Goal: Share content: Share content

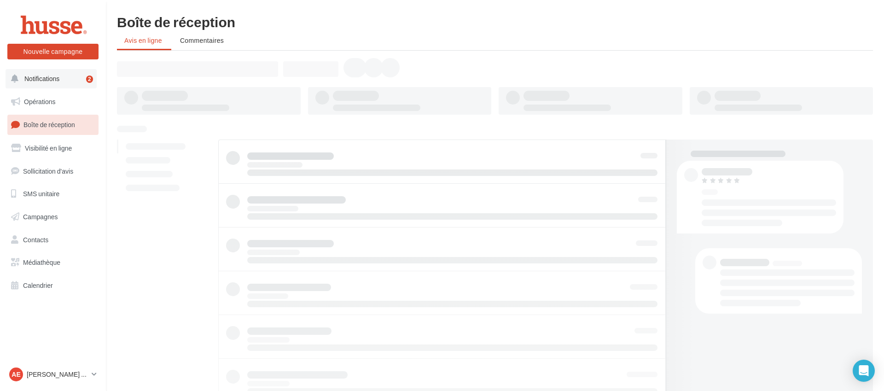
click at [62, 78] on button "Notifications 2" at bounding box center [51, 78] width 91 height 19
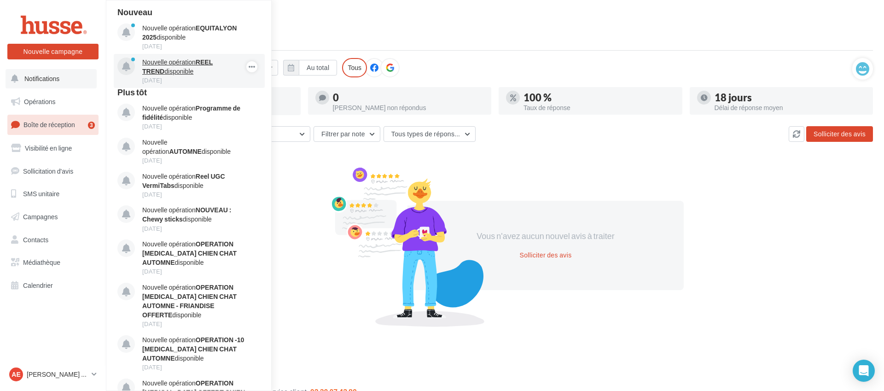
click at [213, 63] on strong "REEL TREND" at bounding box center [177, 66] width 70 height 17
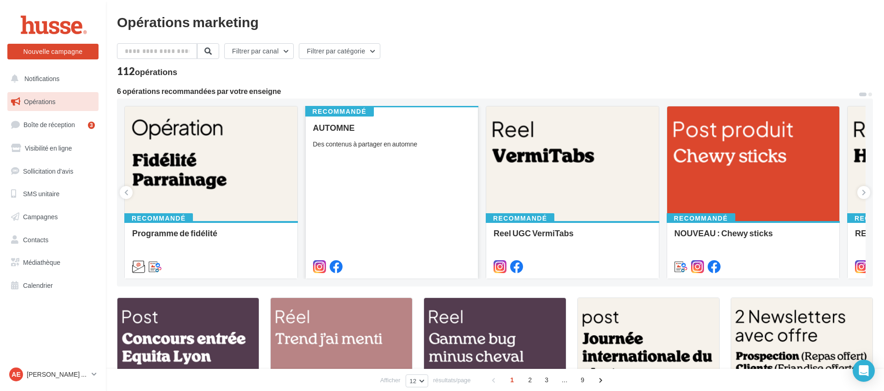
click at [445, 154] on div "AUTOMNE Des contenus à partager en automne" at bounding box center [392, 196] width 158 height 147
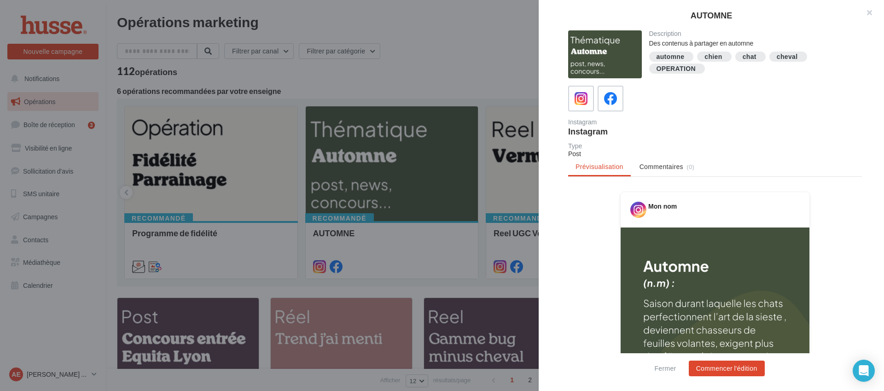
click at [486, 57] on div at bounding box center [442, 195] width 884 height 391
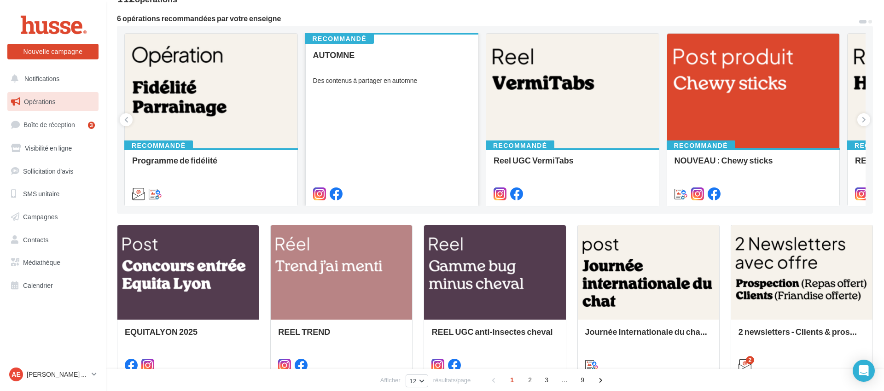
scroll to position [73, 0]
click at [425, 109] on div "AUTOMNE Des contenus à partager en automne" at bounding box center [392, 123] width 158 height 147
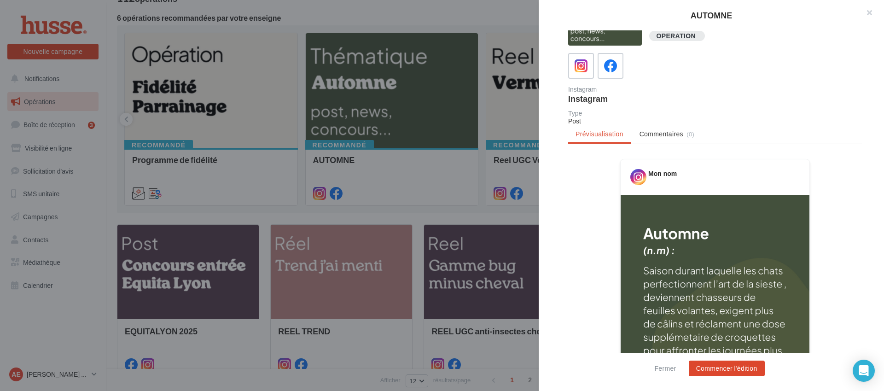
scroll to position [0, 0]
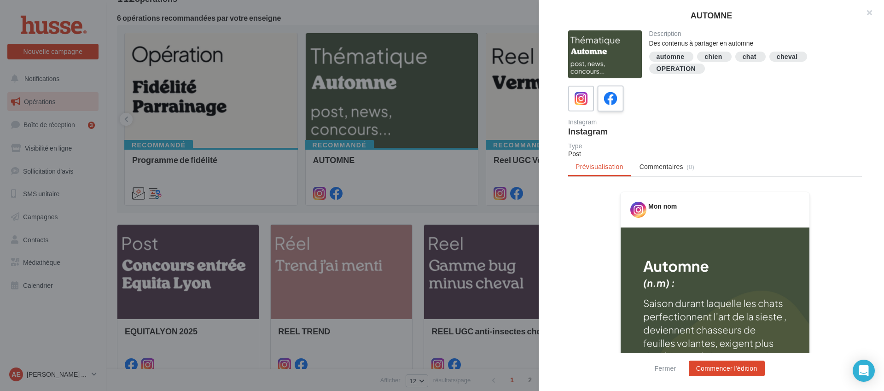
click at [618, 102] on div at bounding box center [610, 98] width 17 height 17
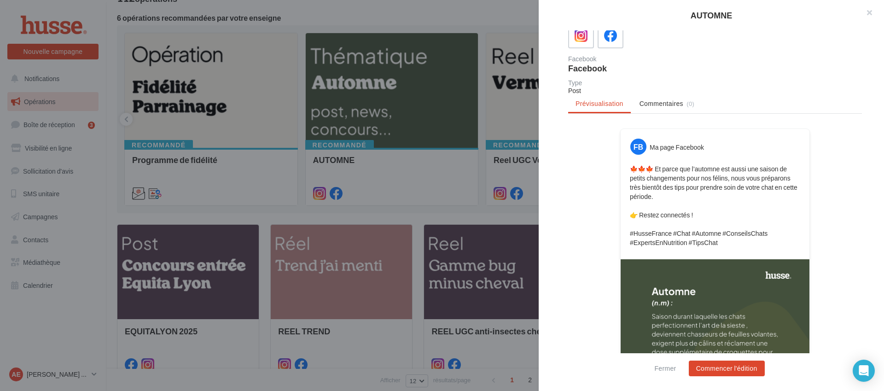
scroll to position [132, 0]
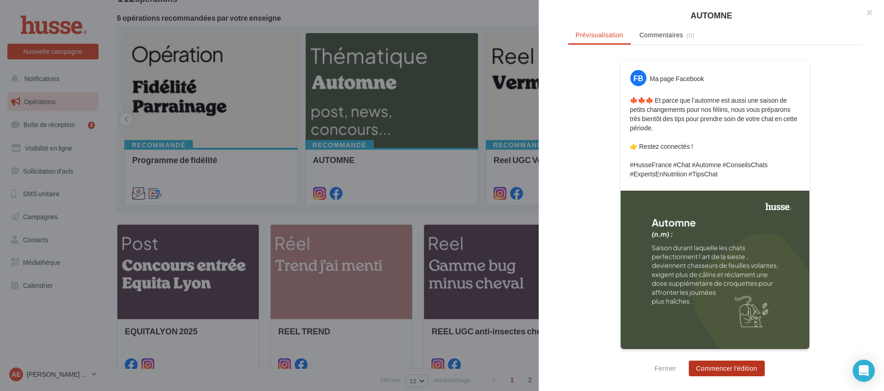
click at [716, 371] on button "Commencer l'édition" at bounding box center [727, 369] width 76 height 16
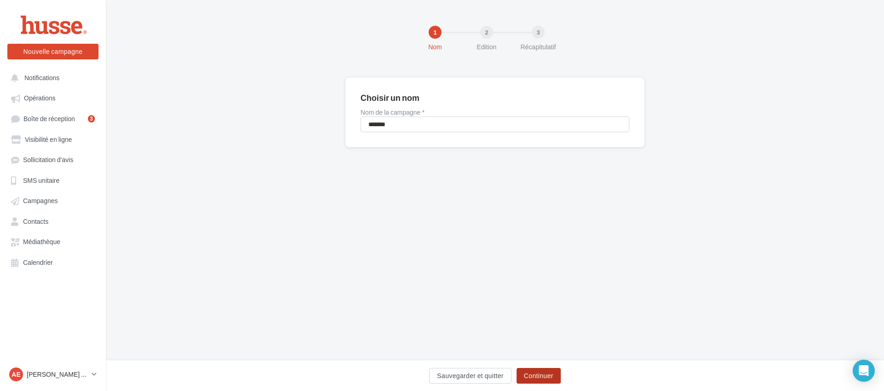
click at [534, 377] on button "Continuer" at bounding box center [539, 376] width 44 height 16
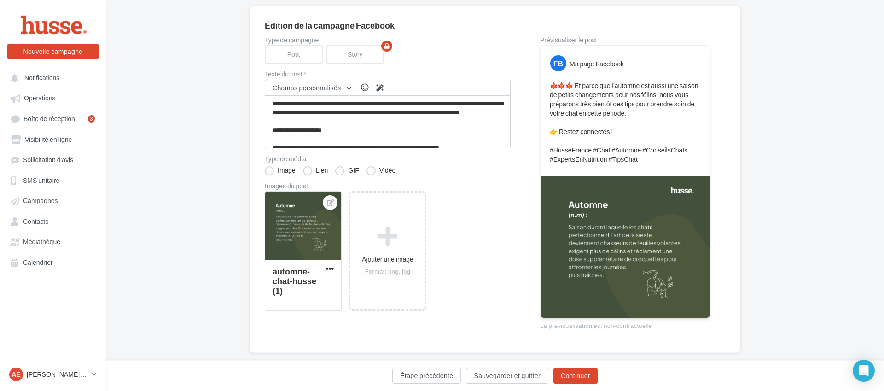
scroll to position [87, 0]
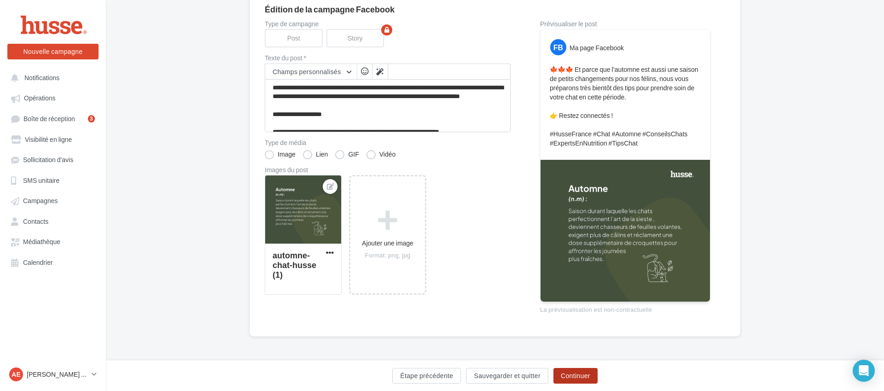
click at [573, 378] on button "Continuer" at bounding box center [575, 376] width 44 height 16
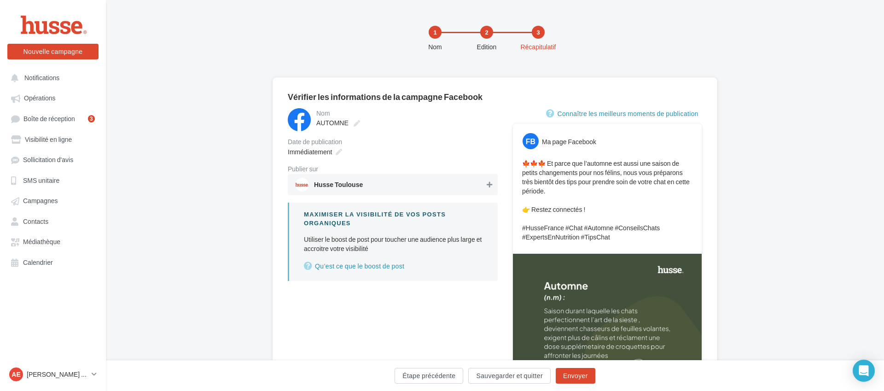
click at [489, 185] on icon at bounding box center [490, 184] width 6 height 6
click at [312, 148] on span "Immédiatement" at bounding box center [310, 152] width 44 height 8
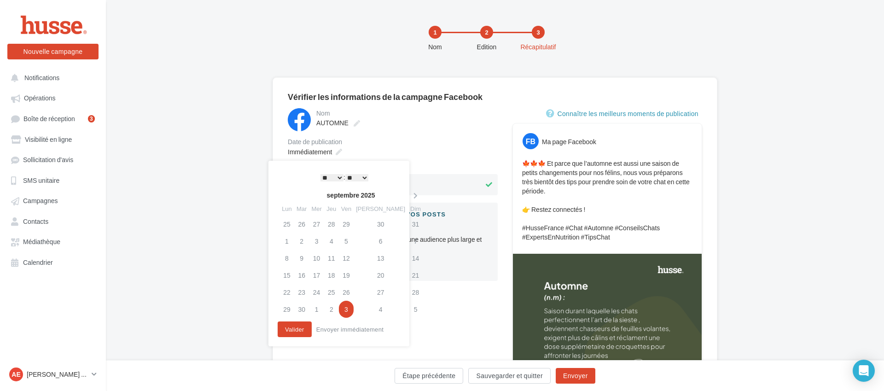
click at [332, 177] on select "* * * * * * * * * * ** ** ** ** ** ** ** ** ** ** ** ** ** **" at bounding box center [331, 177] width 23 height 7
click at [354, 177] on select "** ** ** ** ** **" at bounding box center [356, 177] width 23 height 7
click at [475, 325] on div "Nom ******* AUTOMNE Date de publication Immédiatement Publier sur Husse Toulous…" at bounding box center [393, 266] width 210 height 316
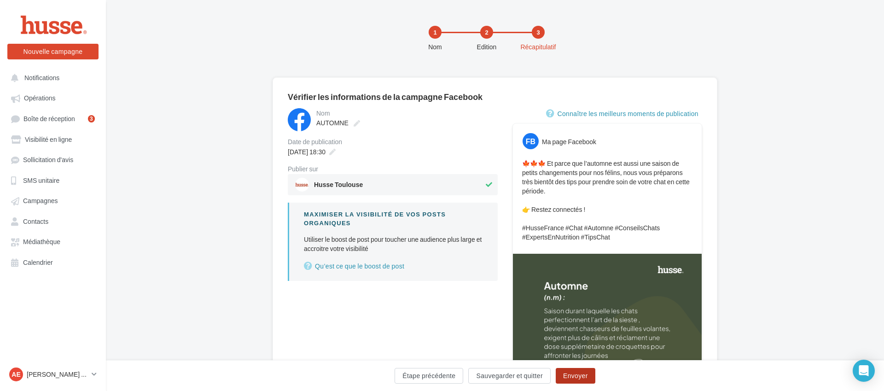
click at [572, 374] on button "Envoyer" at bounding box center [576, 376] width 40 height 16
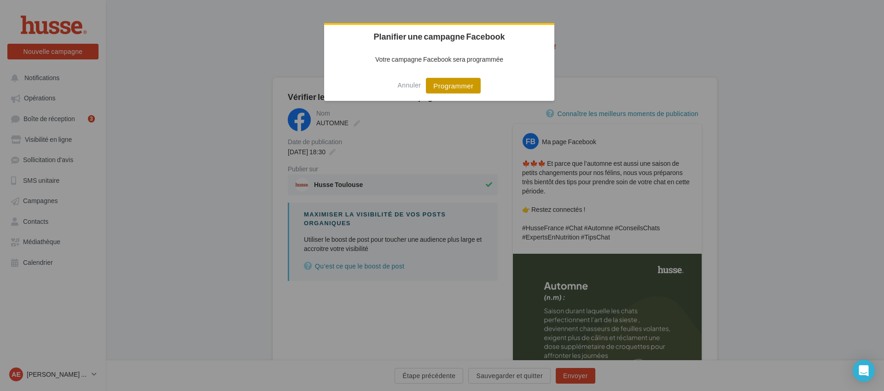
click at [454, 85] on button "Programmer" at bounding box center [453, 86] width 55 height 16
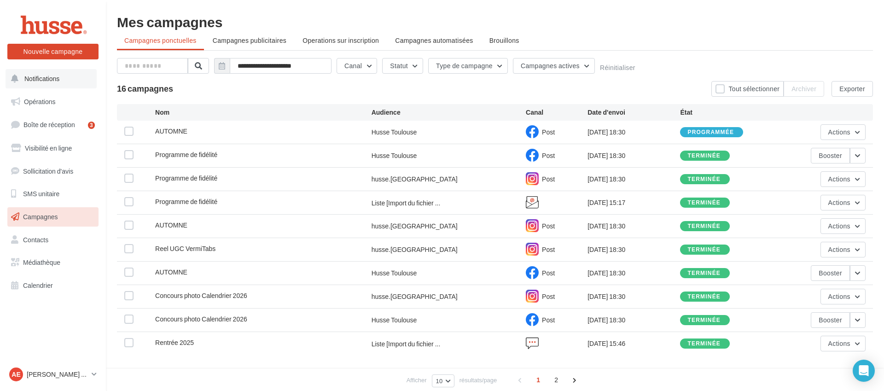
click at [69, 80] on button "Notifications" at bounding box center [51, 78] width 91 height 19
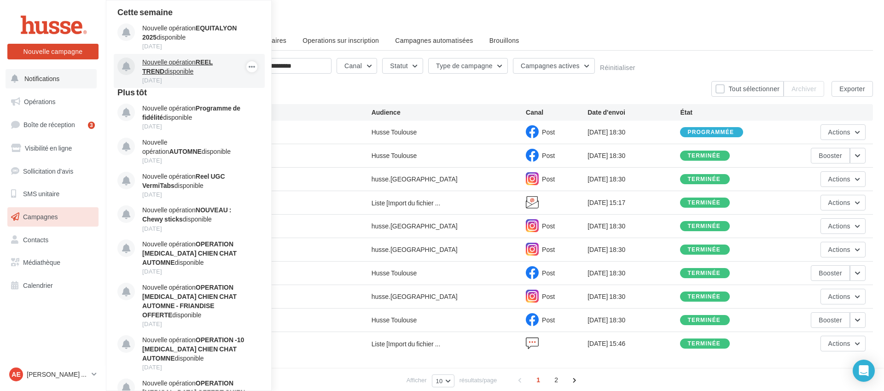
click at [213, 61] on strong "REEL TREND" at bounding box center [177, 66] width 70 height 17
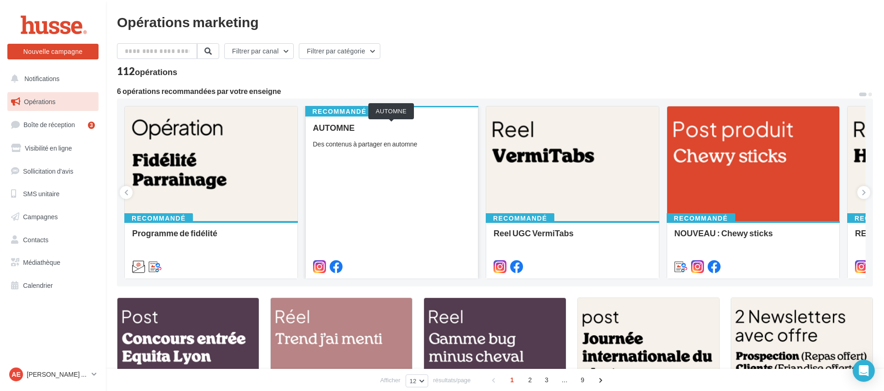
click at [409, 132] on div "AUTOMNE Des contenus à partager en automne" at bounding box center [392, 196] width 158 height 147
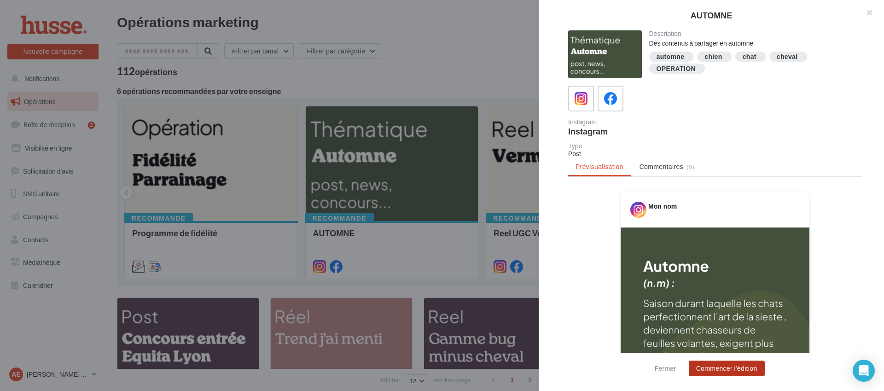
click at [726, 368] on button "Commencer l'édition" at bounding box center [727, 369] width 76 height 16
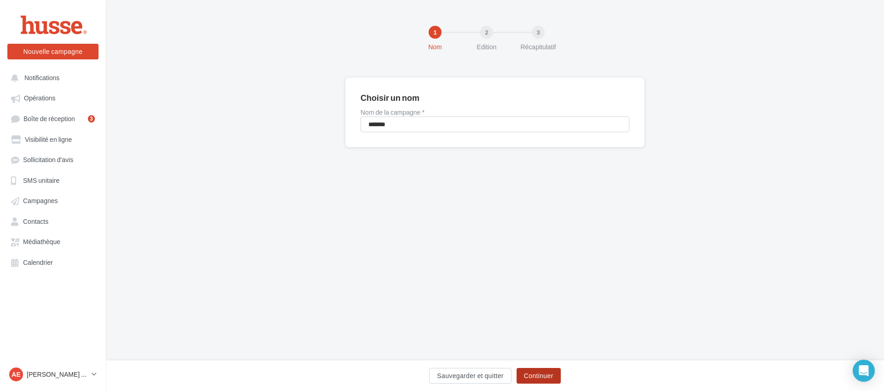
click at [541, 380] on button "Continuer" at bounding box center [539, 376] width 44 height 16
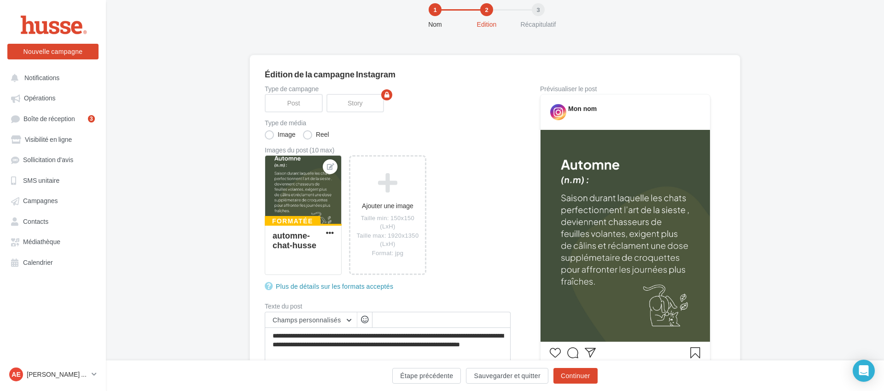
scroll to position [85, 0]
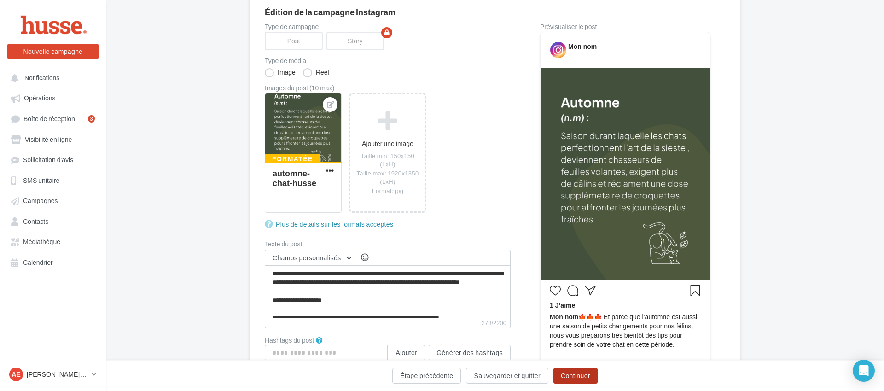
click at [567, 376] on button "Continuer" at bounding box center [575, 376] width 44 height 16
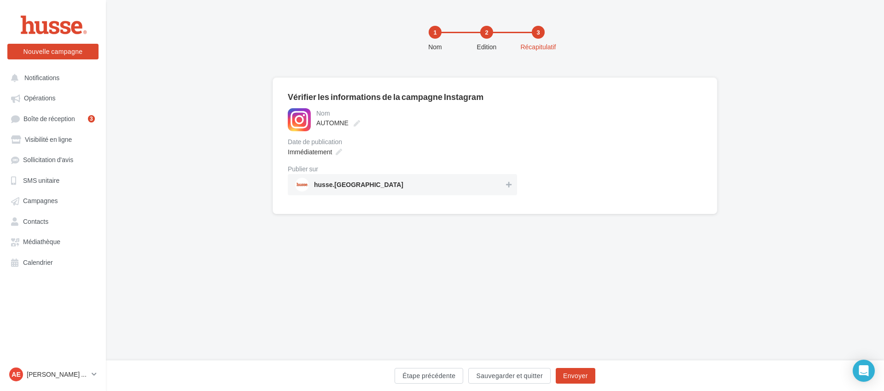
click at [501, 118] on div "AUTOMNE" at bounding box center [415, 122] width 199 height 13
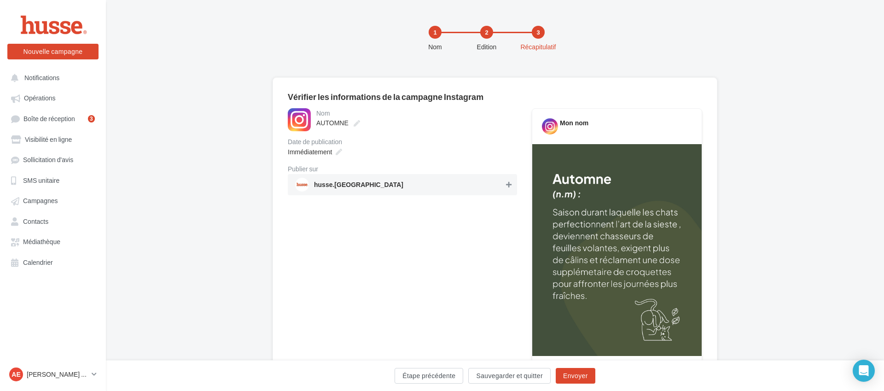
drag, startPoint x: 513, startPoint y: 184, endPoint x: 509, endPoint y: 185, distance: 4.7
click at [513, 184] on div "husse.[GEOGRAPHIC_DATA]" at bounding box center [402, 184] width 229 height 21
click at [323, 152] on span "Immédiatement" at bounding box center [310, 152] width 44 height 8
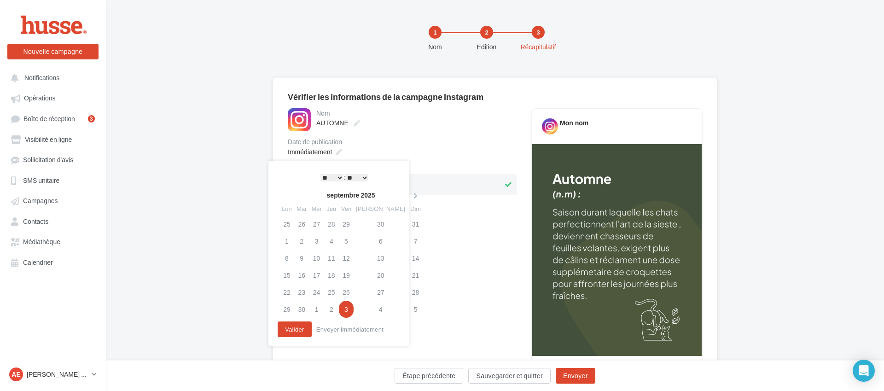
click at [335, 179] on select "* * * * * * * * * * ** ** ** ** ** ** ** ** ** ** ** ** ** **" at bounding box center [331, 177] width 23 height 7
click at [360, 178] on select "** ** ** ** ** **" at bounding box center [356, 177] width 23 height 7
click at [469, 293] on div "Nom ******* AUTOMNE Date de publication Immédiatement Publier sur husse.toulouse" at bounding box center [402, 322] width 229 height 429
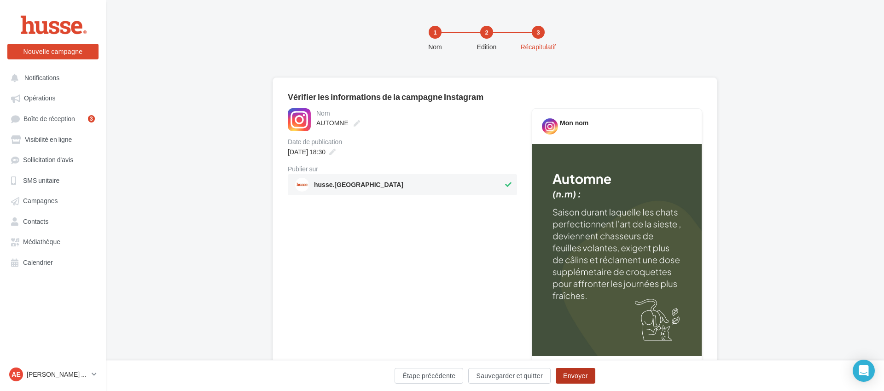
click at [584, 375] on button "Envoyer" at bounding box center [576, 376] width 40 height 16
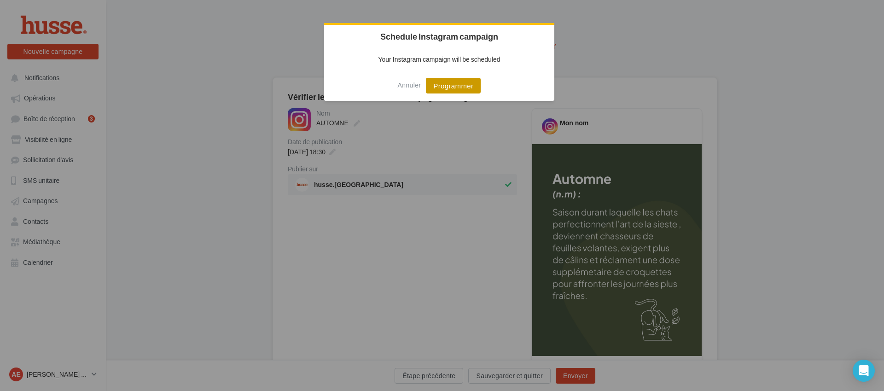
click at [450, 80] on button "Programmer" at bounding box center [453, 86] width 55 height 16
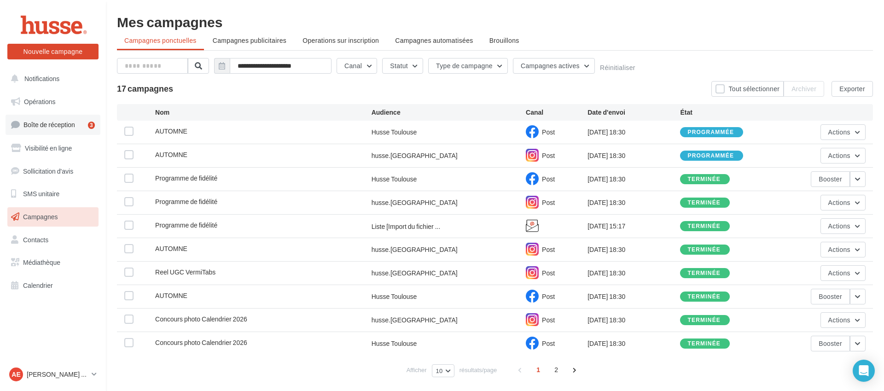
click at [46, 121] on span "Boîte de réception" at bounding box center [49, 125] width 52 height 8
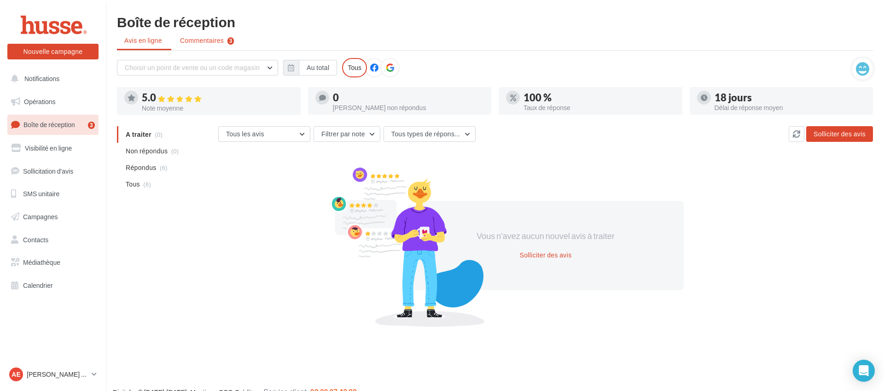
click at [216, 41] on span "Commentaires" at bounding box center [202, 40] width 44 height 9
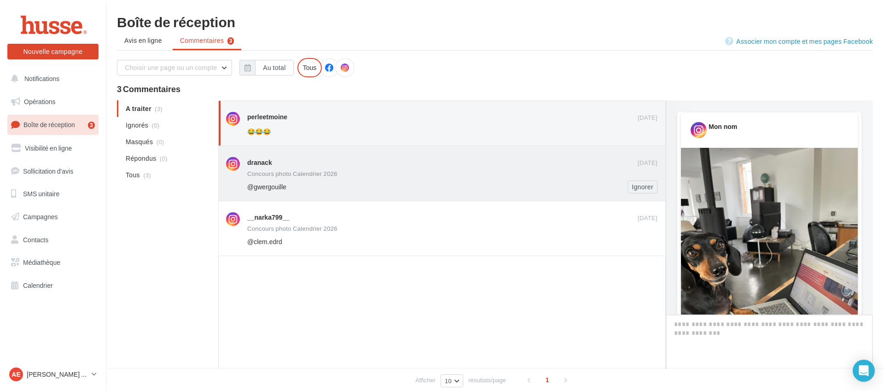
scroll to position [247, 0]
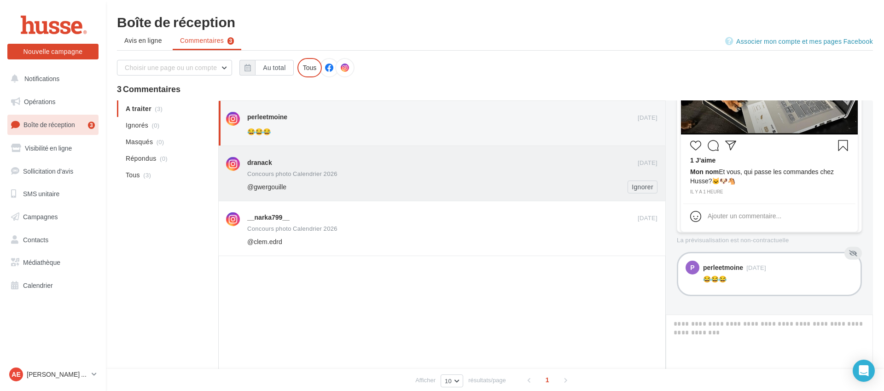
click at [465, 175] on div "Concours photo Calendrier 2026" at bounding box center [452, 175] width 410 height 8
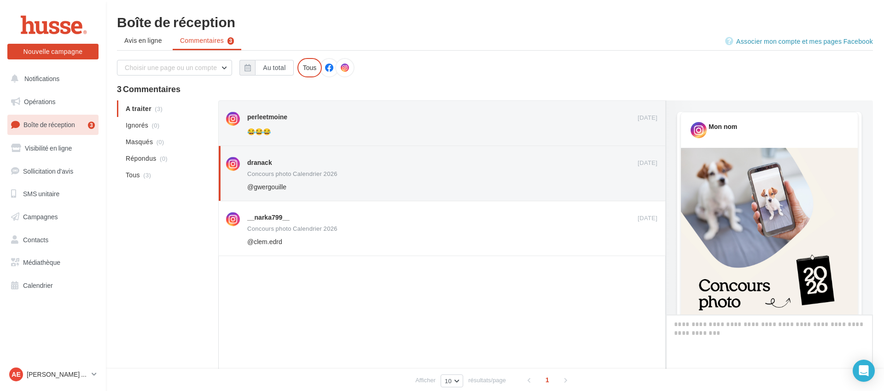
scroll to position [477, 0]
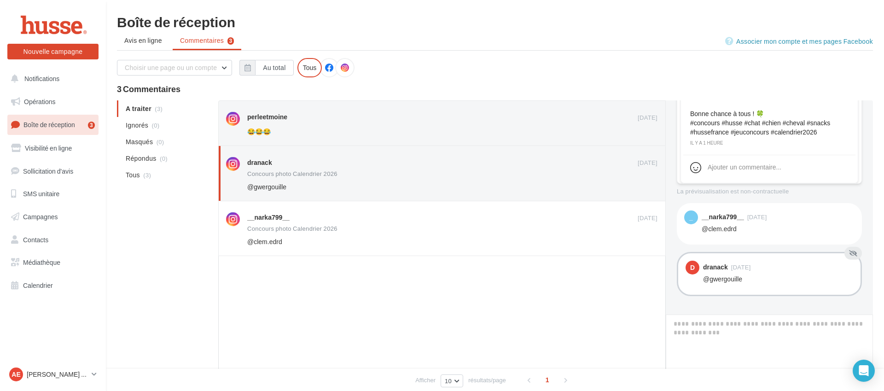
click at [796, 278] on div "@gwergouille" at bounding box center [778, 278] width 150 height 9
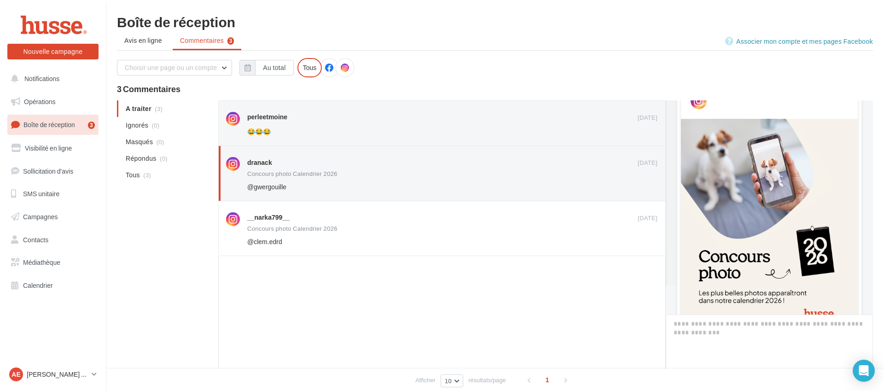
scroll to position [0, 0]
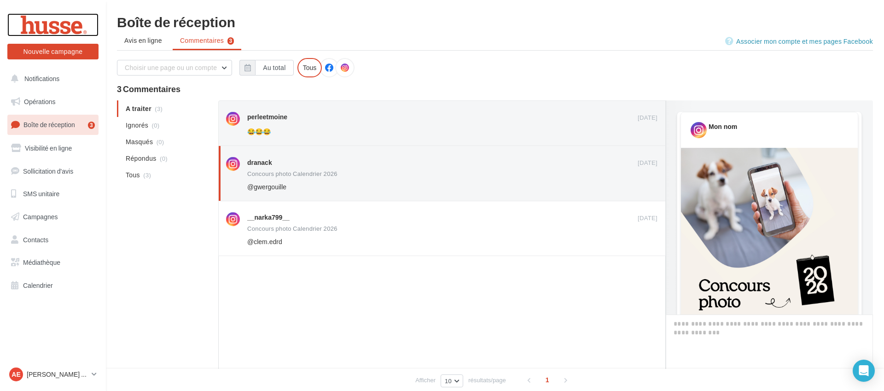
click at [56, 26] on div at bounding box center [53, 24] width 74 height 23
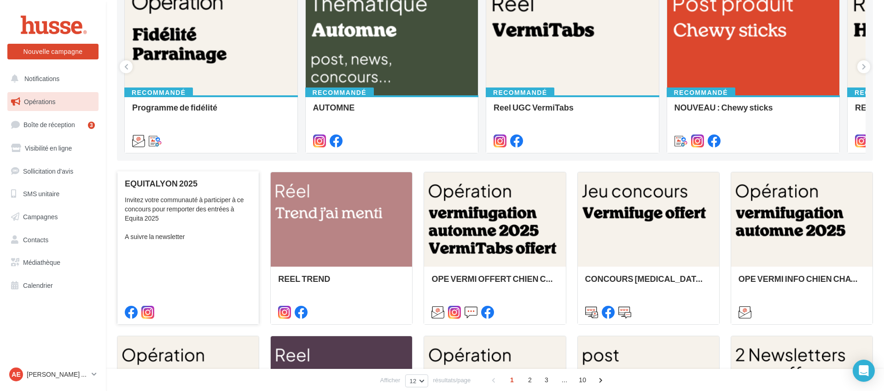
scroll to position [127, 0]
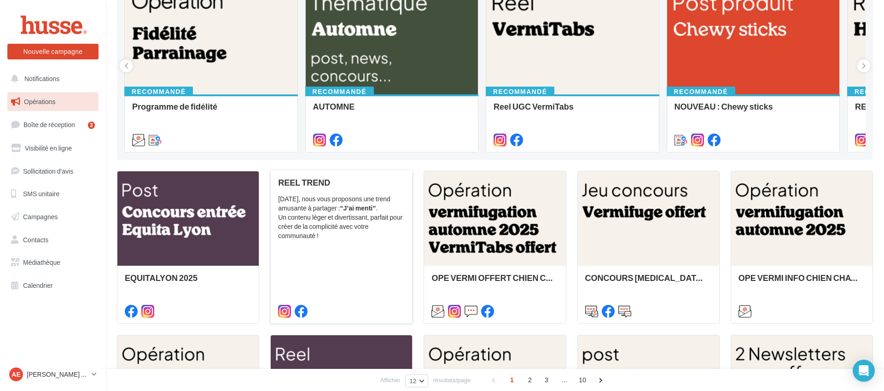
click at [329, 205] on div "Aujourd’hui, nous vous proposons une trend amusante à partager : “J’ai menti” .…" at bounding box center [341, 217] width 127 height 46
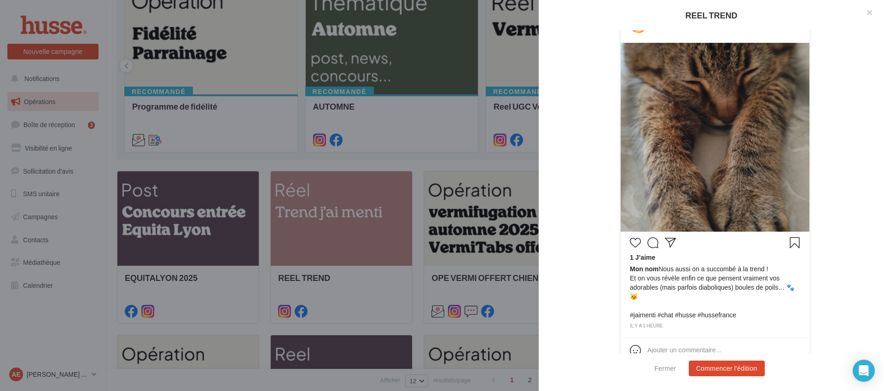
scroll to position [226, 0]
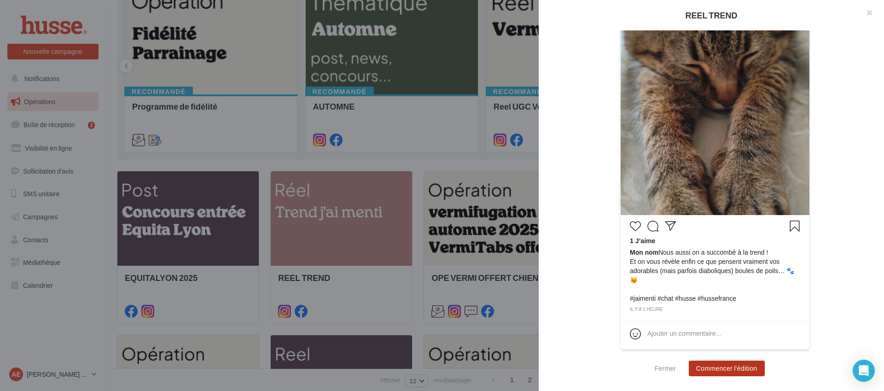
click at [728, 371] on button "Commencer l'édition" at bounding box center [727, 369] width 76 height 16
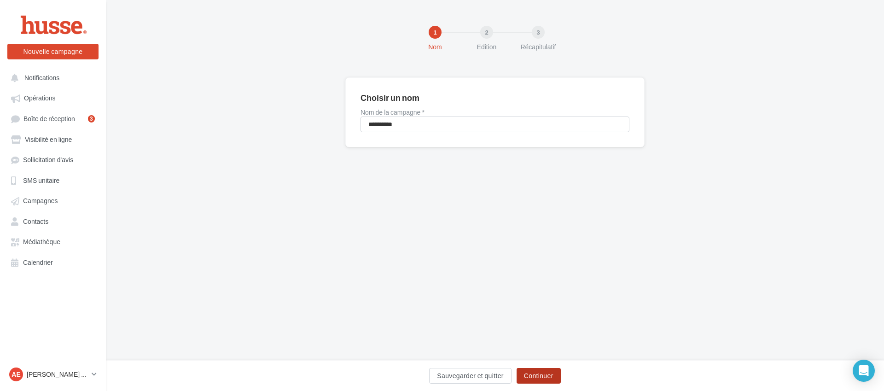
click at [539, 378] on button "Continuer" at bounding box center [539, 376] width 44 height 16
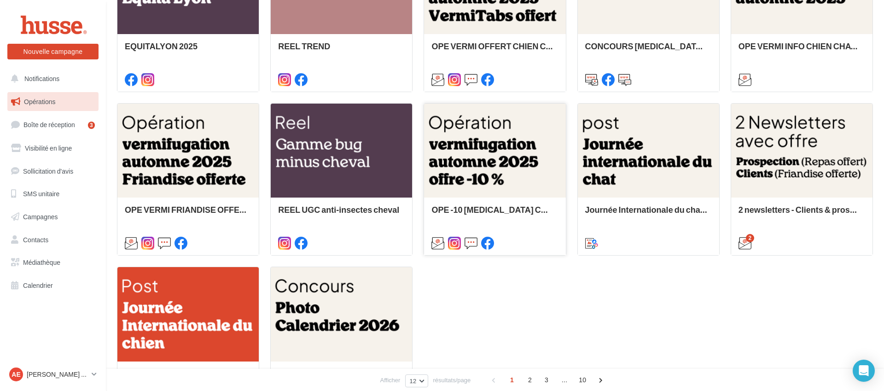
scroll to position [364, 0]
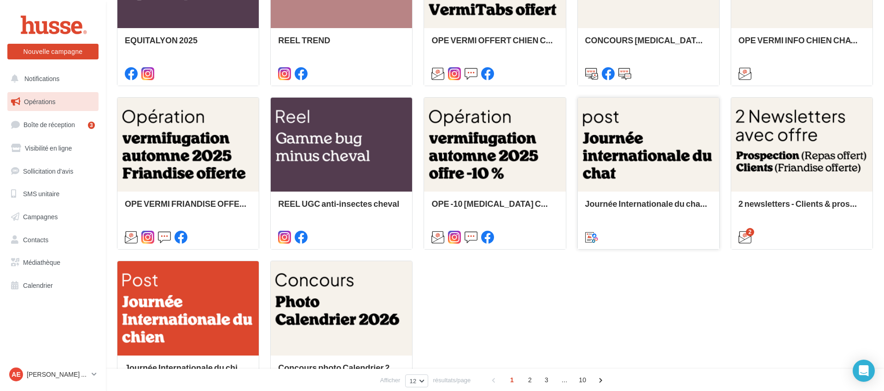
click at [656, 181] on div at bounding box center [648, 145] width 141 height 95
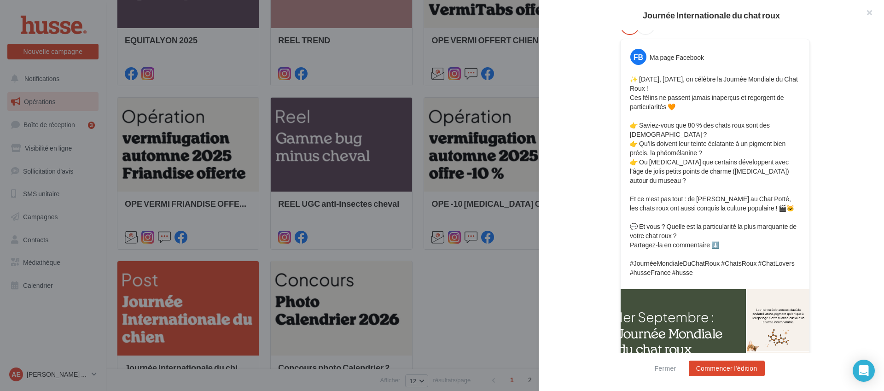
scroll to position [0, 0]
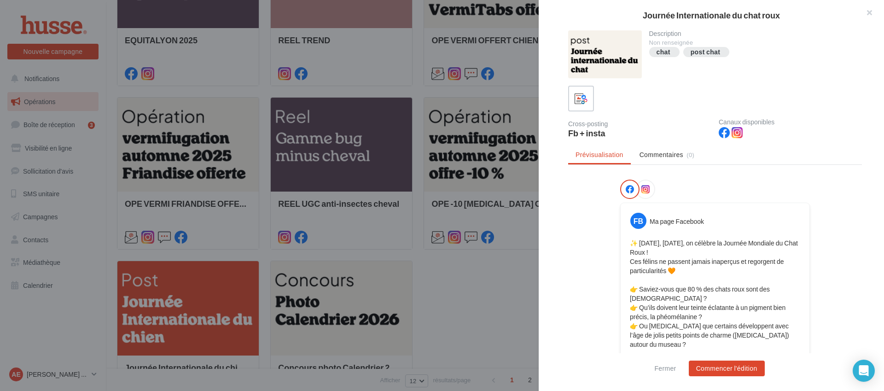
click at [867, 14] on button "button" at bounding box center [865, 14] width 37 height 28
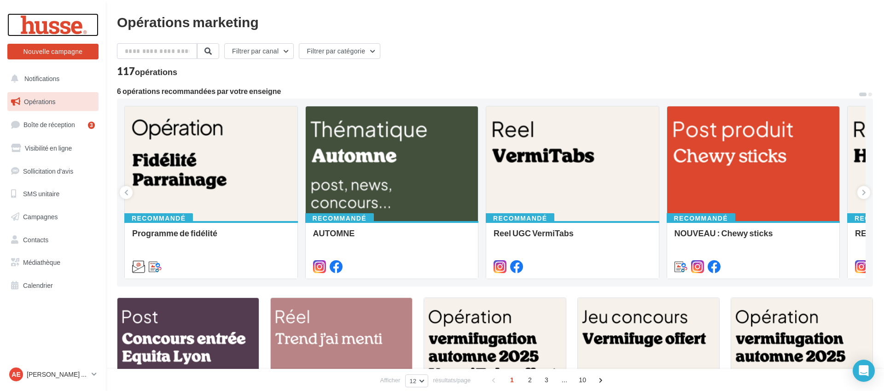
click at [43, 26] on div at bounding box center [53, 24] width 74 height 23
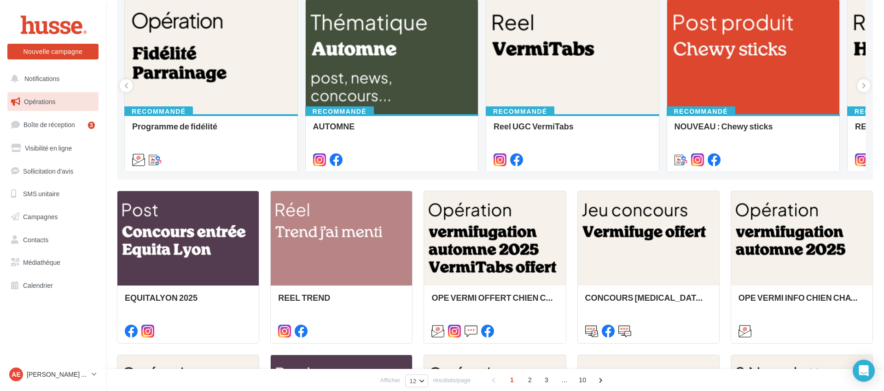
scroll to position [248, 0]
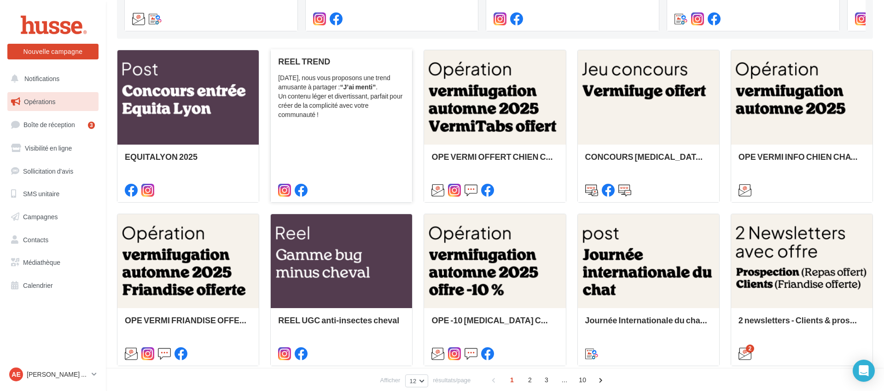
click at [333, 103] on div "[DATE], nous vous proposons une trend amusante à partager : “J’ai menti” . Un c…" at bounding box center [341, 96] width 127 height 46
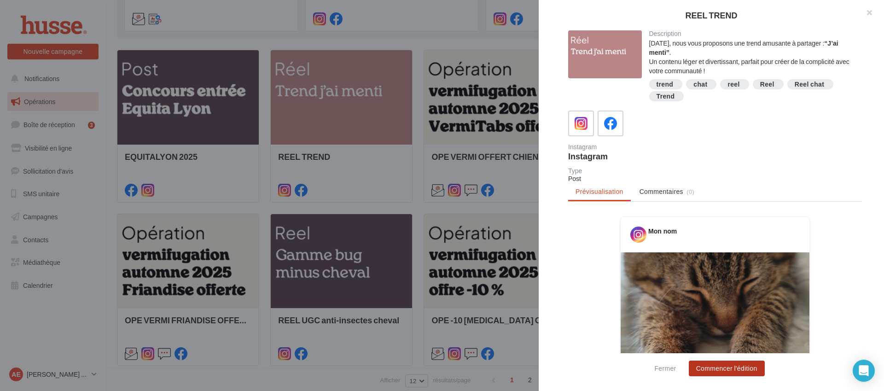
click at [717, 367] on button "Commencer l'édition" at bounding box center [727, 369] width 76 height 16
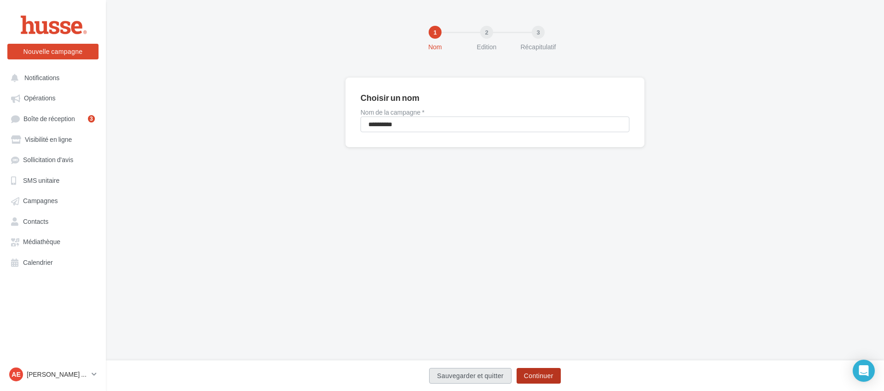
click at [543, 375] on button "Continuer" at bounding box center [539, 376] width 44 height 16
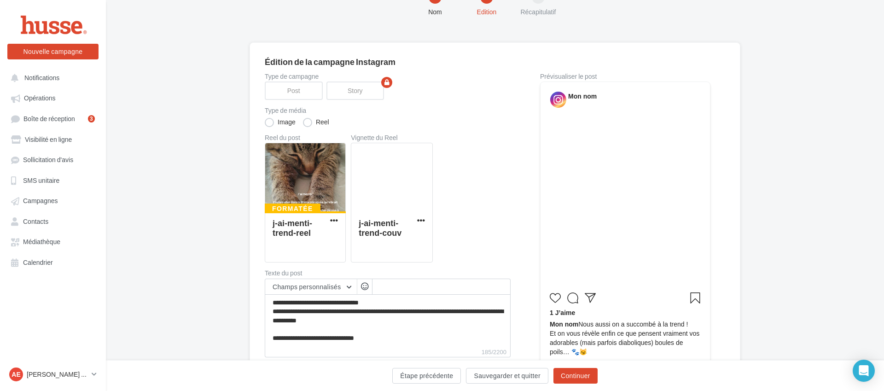
scroll to position [44, 0]
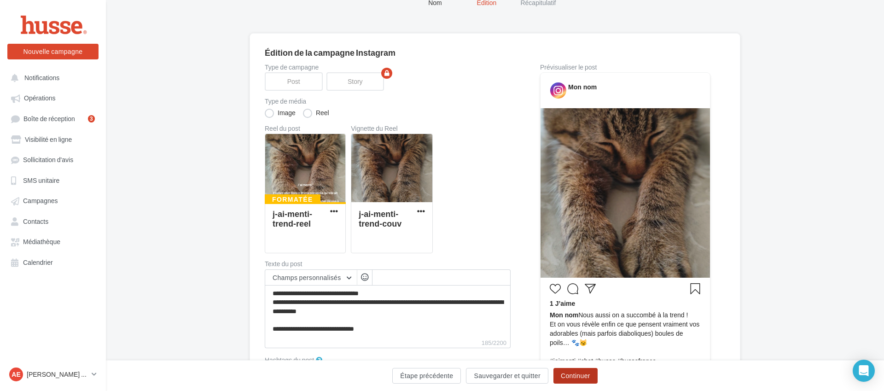
click at [579, 376] on button "Continuer" at bounding box center [575, 376] width 44 height 16
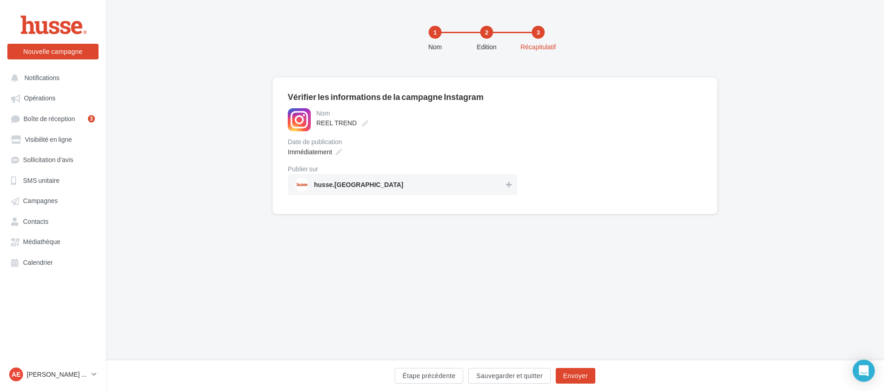
click at [507, 139] on div "Date de publication" at bounding box center [402, 142] width 229 height 6
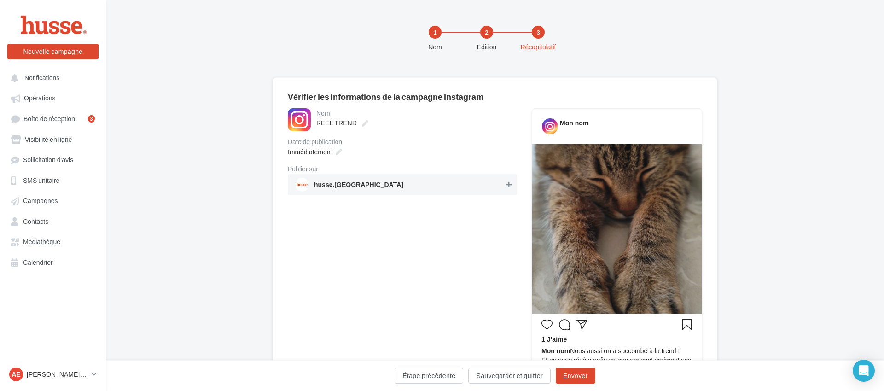
click at [508, 185] on icon at bounding box center [509, 184] width 6 height 6
click at [311, 146] on div "Immédiatement" at bounding box center [314, 151] width 60 height 13
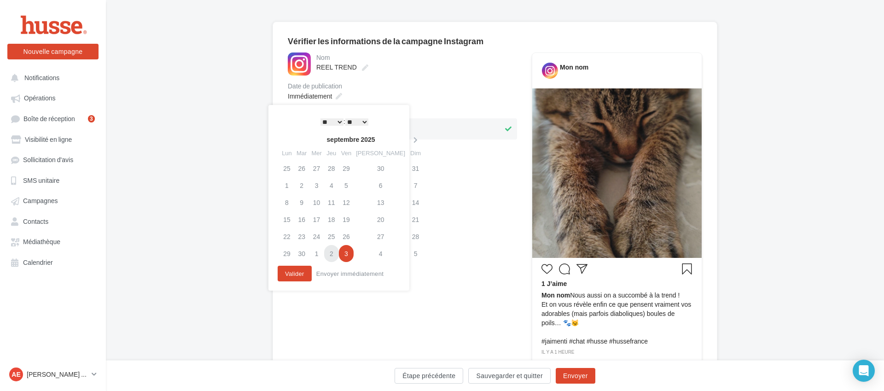
scroll to position [55, 0]
click at [410, 142] on icon at bounding box center [416, 140] width 12 height 6
click at [283, 184] on td "6" at bounding box center [286, 185] width 15 height 17
click at [336, 122] on select "* * * * * * * * * * ** ** ** ** ** ** ** ** ** ** ** ** ** **" at bounding box center [331, 122] width 23 height 7
click at [358, 122] on select "** ** ** ** ** **" at bounding box center [356, 122] width 23 height 7
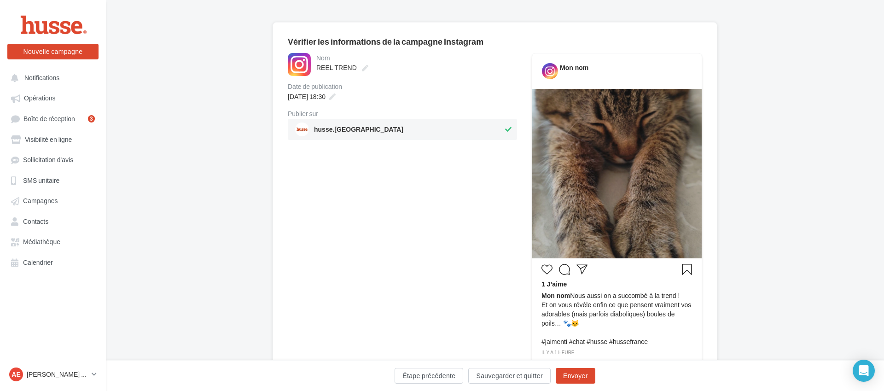
click at [443, 221] on div "**********" at bounding box center [402, 232] width 229 height 359
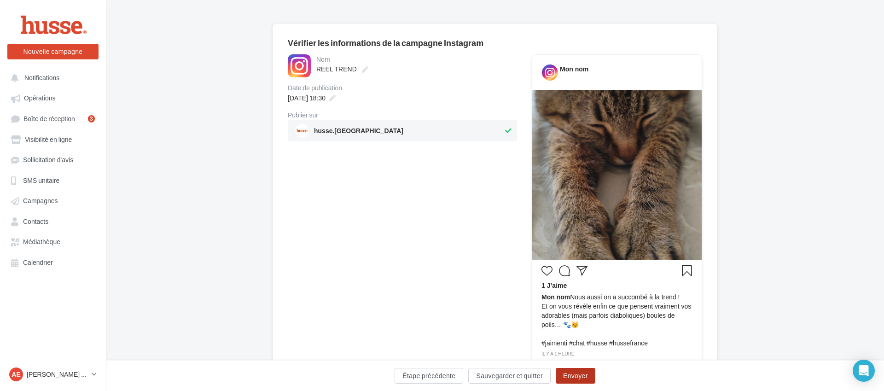
click at [585, 377] on button "Envoyer" at bounding box center [576, 376] width 40 height 16
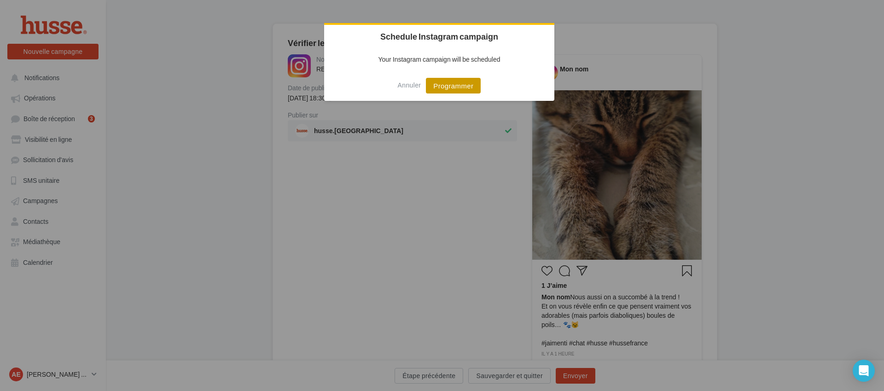
click at [466, 88] on button "Programmer" at bounding box center [453, 86] width 55 height 16
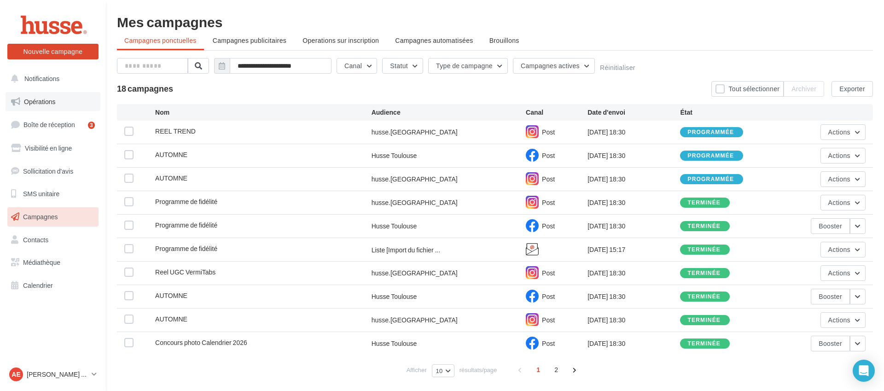
click at [66, 105] on link "Opérations" at bounding box center [53, 101] width 95 height 19
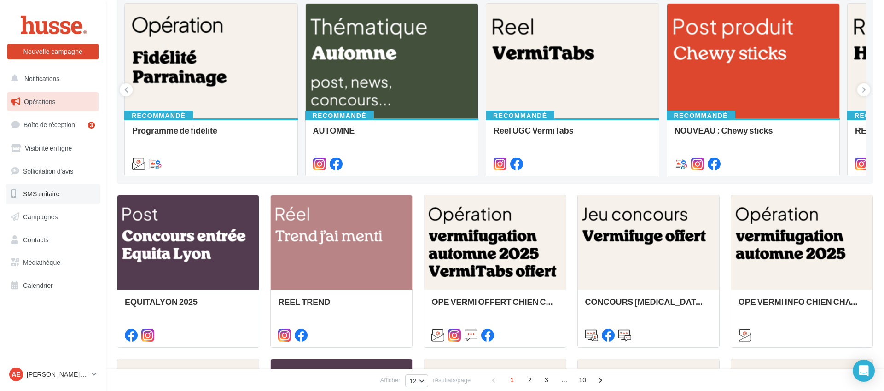
scroll to position [117, 0]
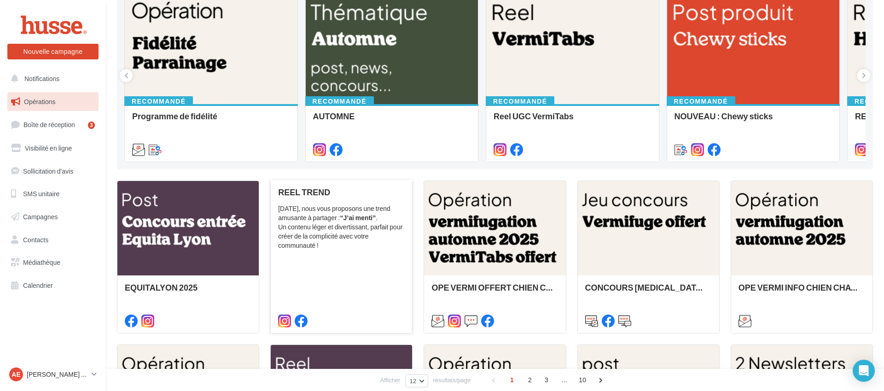
click at [342, 237] on div "[DATE], nous vous proposons une trend amusante à partager : “J’ai menti” . Un c…" at bounding box center [341, 227] width 127 height 46
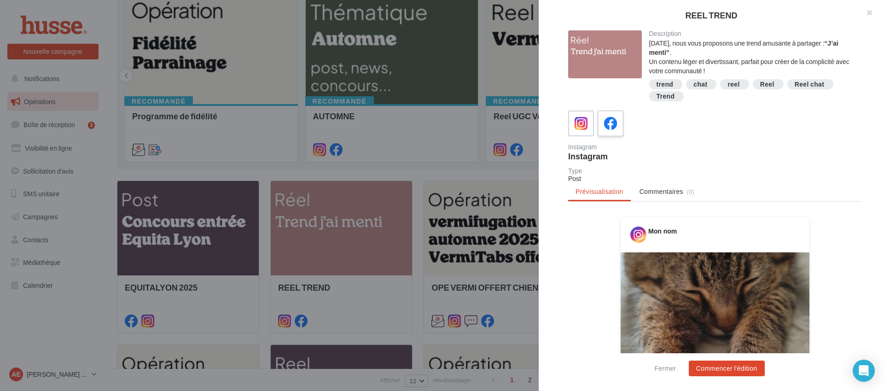
click at [616, 123] on icon at bounding box center [610, 123] width 13 height 13
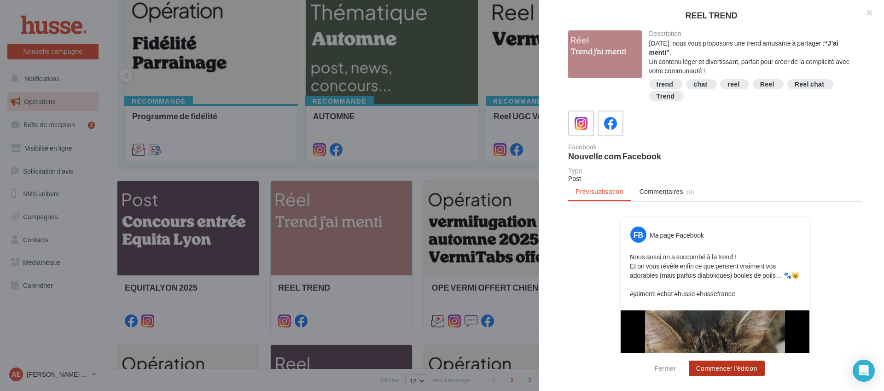
click at [723, 368] on button "Commencer l'édition" at bounding box center [727, 369] width 76 height 16
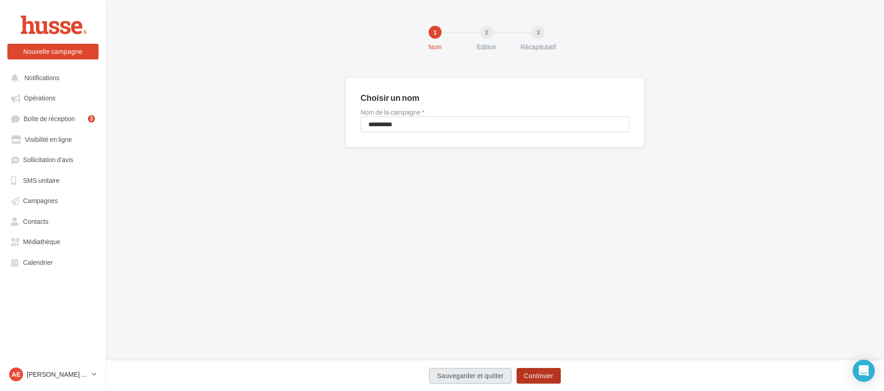
click at [535, 372] on button "Continuer" at bounding box center [539, 376] width 44 height 16
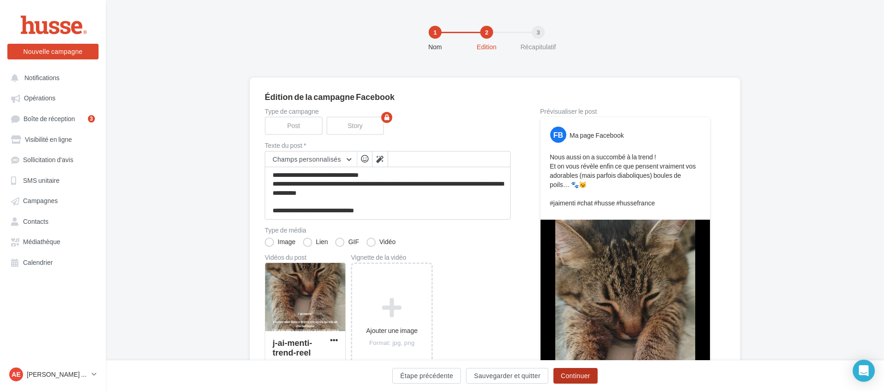
click at [565, 374] on button "Continuer" at bounding box center [575, 376] width 44 height 16
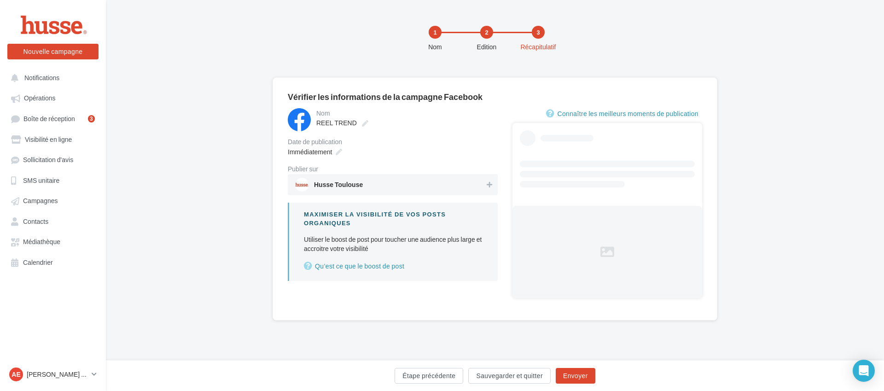
click at [435, 179] on span "Husse Toulouse" at bounding box center [390, 185] width 190 height 14
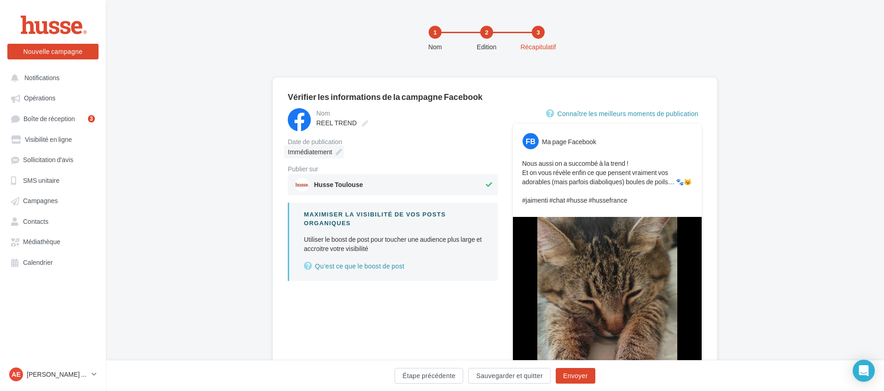
click at [323, 153] on span "Immédiatement" at bounding box center [310, 152] width 44 height 8
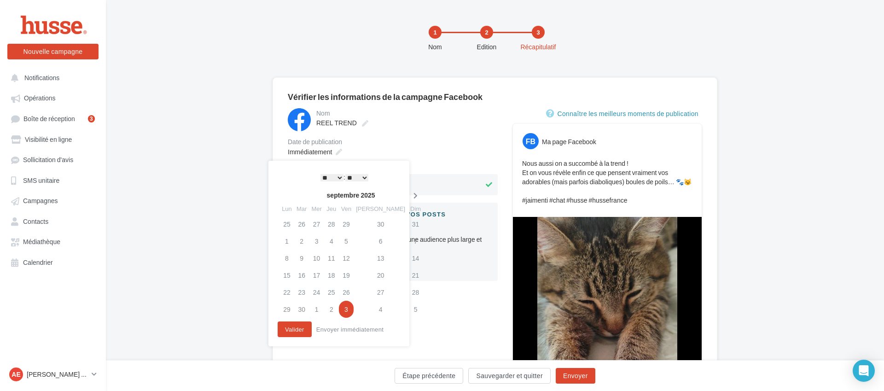
click at [410, 192] on icon at bounding box center [416, 195] width 12 height 6
click at [289, 242] on td "6" at bounding box center [286, 241] width 15 height 17
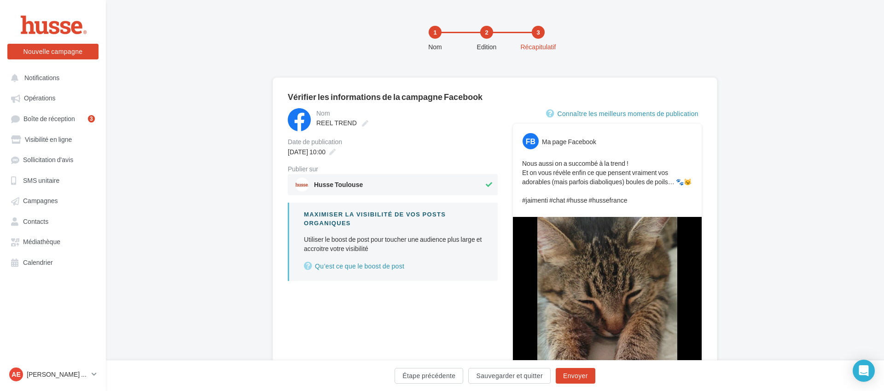
drag, startPoint x: 487, startPoint y: 304, endPoint x: 459, endPoint y: 283, distance: 35.5
click at [485, 303] on div "**********" at bounding box center [393, 293] width 210 height 370
click at [317, 155] on span "[DATE] 10:00" at bounding box center [307, 152] width 38 height 8
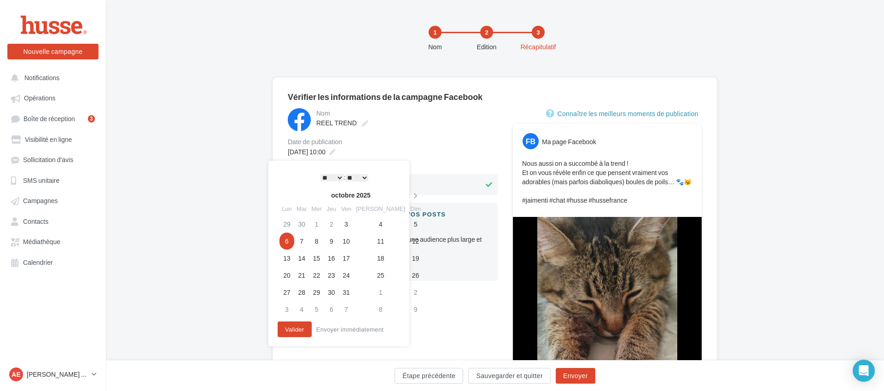
click at [332, 176] on select "* * * * * * * * * * ** ** ** ** ** ** ** ** ** ** ** ** ** **" at bounding box center [331, 177] width 23 height 7
click at [358, 178] on select "** ** ** ** ** **" at bounding box center [356, 177] width 23 height 7
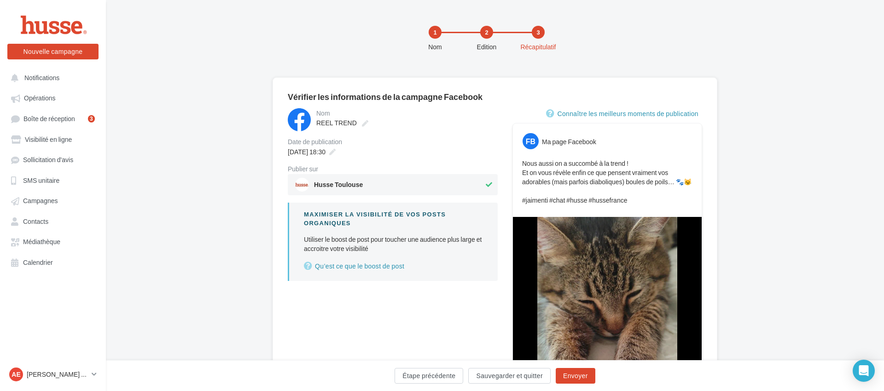
click at [463, 297] on div "**********" at bounding box center [393, 293] width 210 height 370
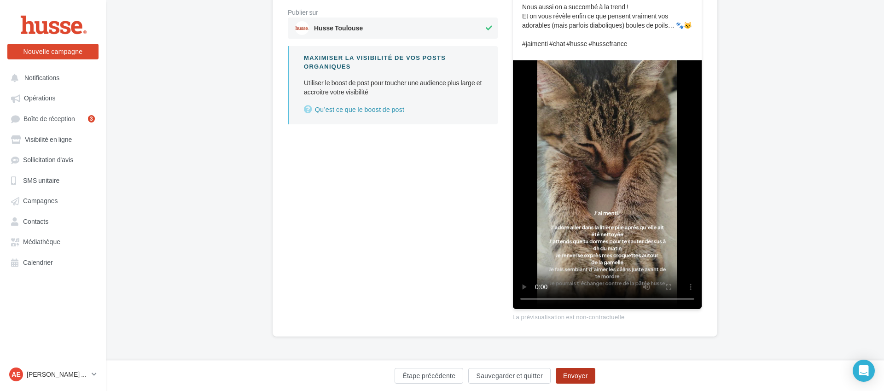
scroll to position [156, 0]
click at [568, 370] on button "Envoyer" at bounding box center [576, 376] width 40 height 16
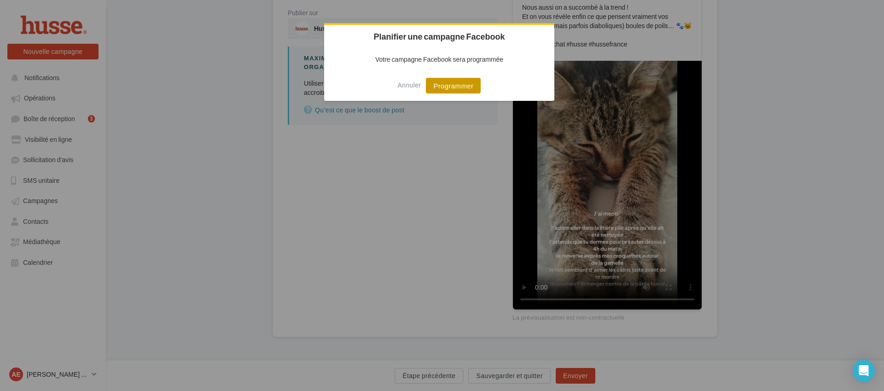
click at [443, 90] on button "Programmer" at bounding box center [453, 86] width 55 height 16
